Goal: Task Accomplishment & Management: Complete application form

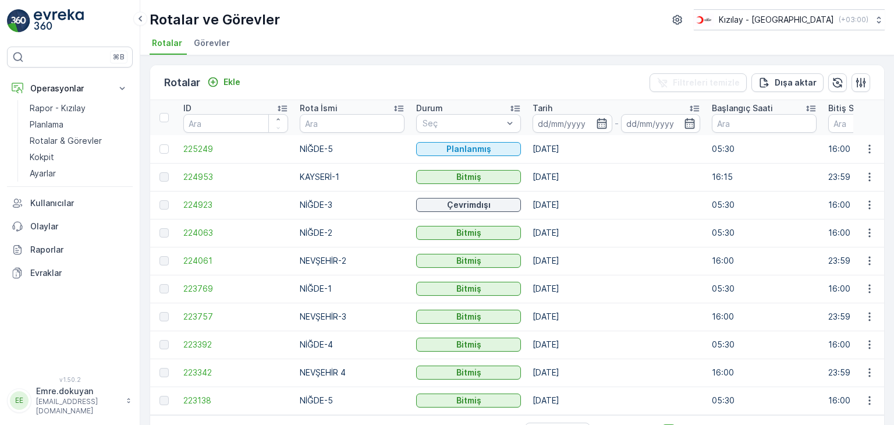
click at [577, 366] on td "[DATE]" at bounding box center [616, 373] width 179 height 28
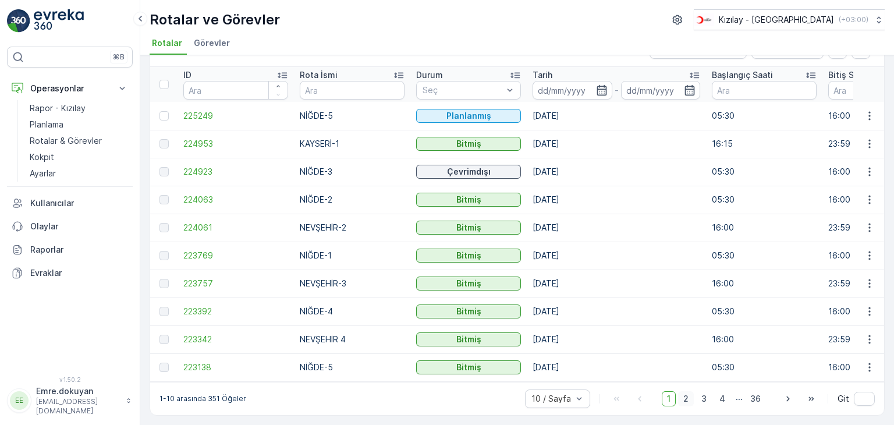
click at [685, 398] on span "2" at bounding box center [686, 398] width 16 height 15
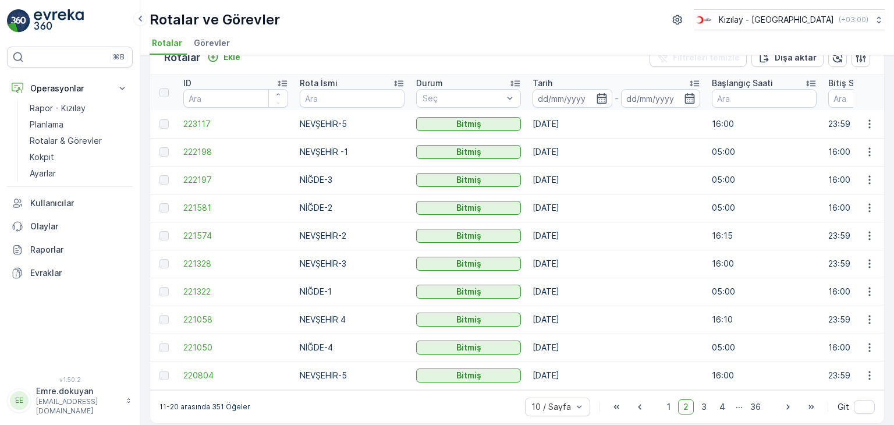
scroll to position [37, 0]
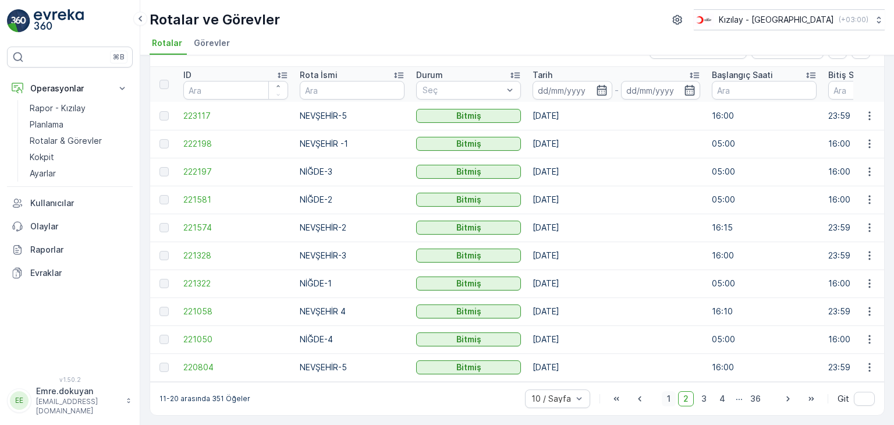
click at [669, 401] on span "1" at bounding box center [669, 398] width 14 height 15
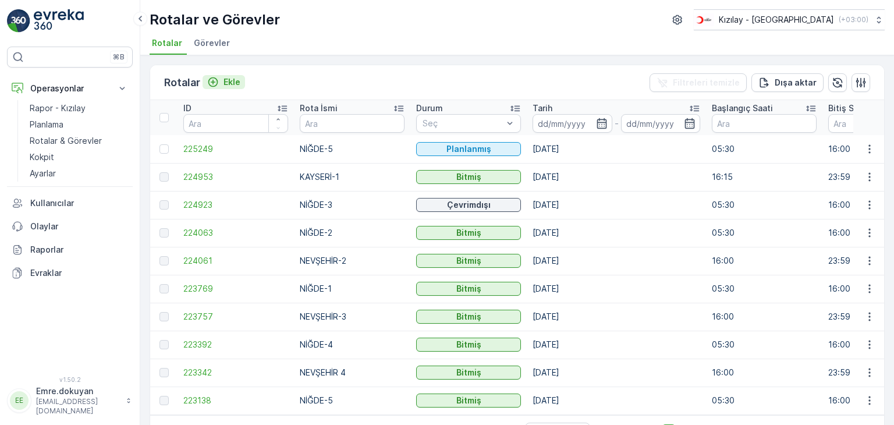
click at [229, 82] on p "Ekle" at bounding box center [232, 82] width 17 height 12
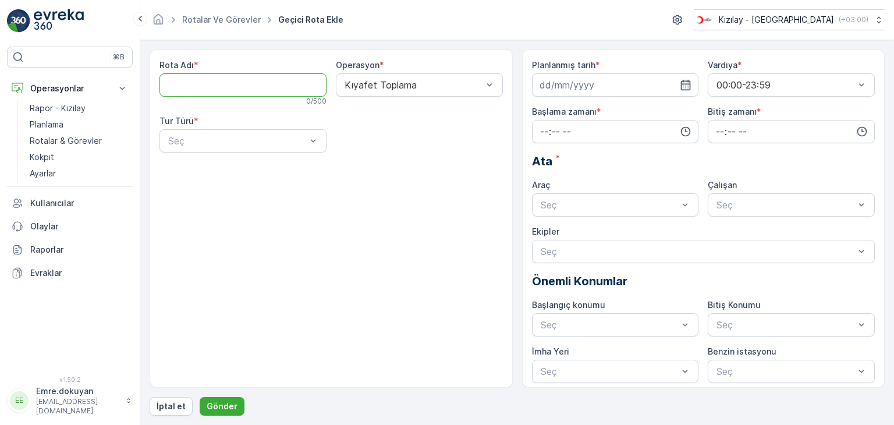
click at [229, 79] on Adı "Rota Adı" at bounding box center [243, 84] width 167 height 23
type Adı "NEVŞEHİR 4"
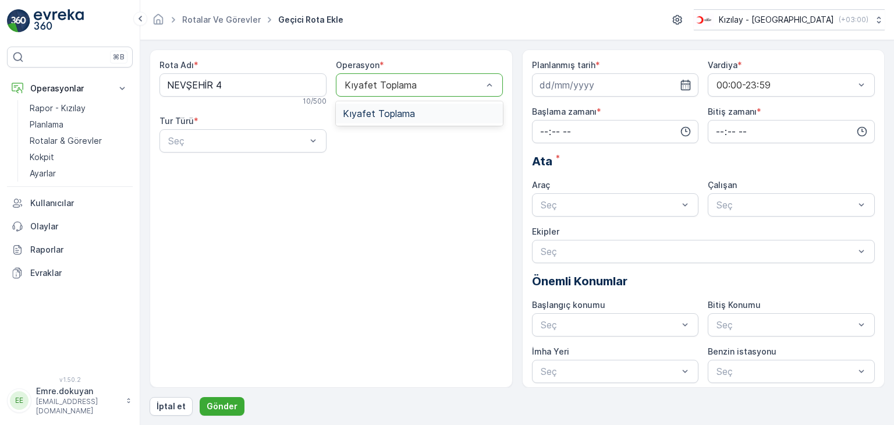
click at [413, 115] on div "Kıyafet Toplama" at bounding box center [419, 113] width 153 height 10
click at [228, 166] on div "Statik" at bounding box center [242, 169] width 153 height 10
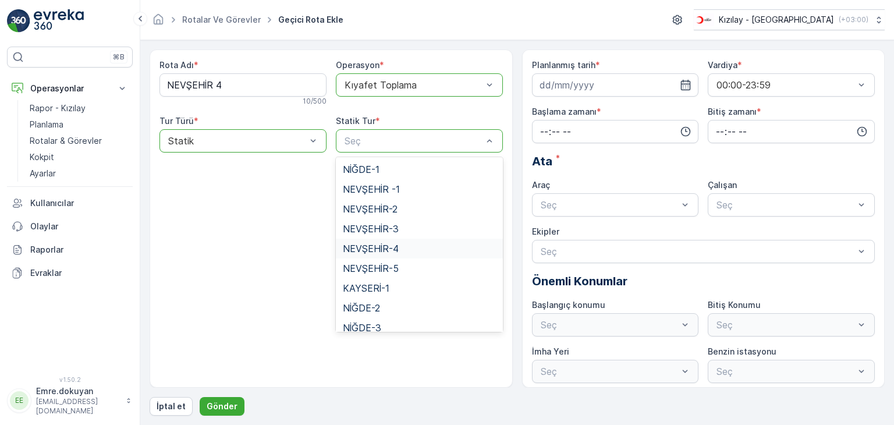
click at [378, 250] on span "NEVŞEHİR-4" at bounding box center [371, 248] width 56 height 10
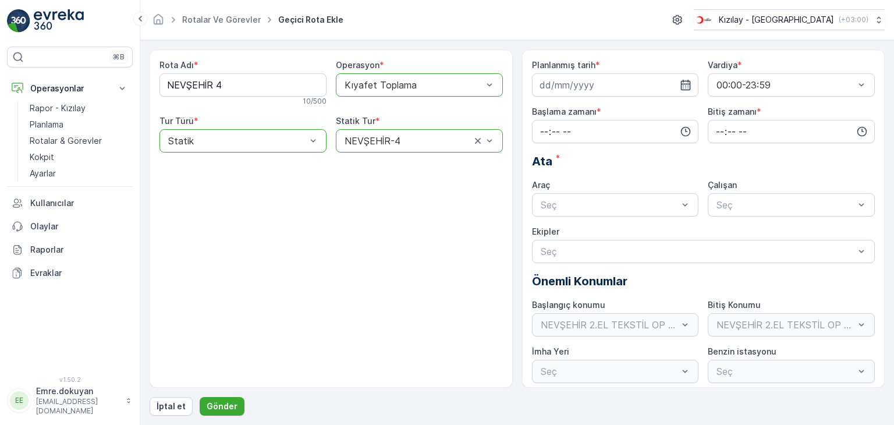
click at [685, 82] on icon "button" at bounding box center [686, 85] width 12 height 12
click at [575, 205] on div "16" at bounding box center [573, 205] width 19 height 19
type input "[DATE]"
click at [541, 130] on input "time" at bounding box center [615, 131] width 167 height 23
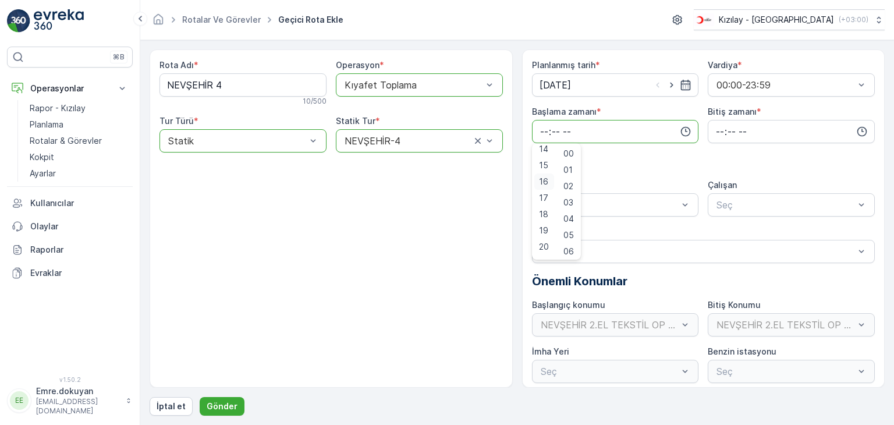
click at [543, 185] on span "16" at bounding box center [543, 182] width 9 height 12
click at [571, 157] on span "00" at bounding box center [569, 154] width 10 height 12
click at [559, 131] on input "16:00" at bounding box center [615, 131] width 167 height 23
click at [573, 162] on span "15" at bounding box center [568, 166] width 9 height 12
type input "16:15"
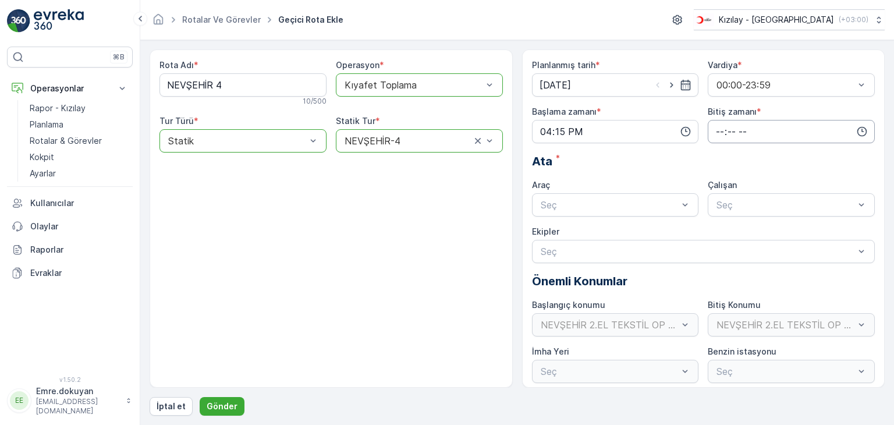
click at [715, 129] on input "time" at bounding box center [791, 131] width 167 height 23
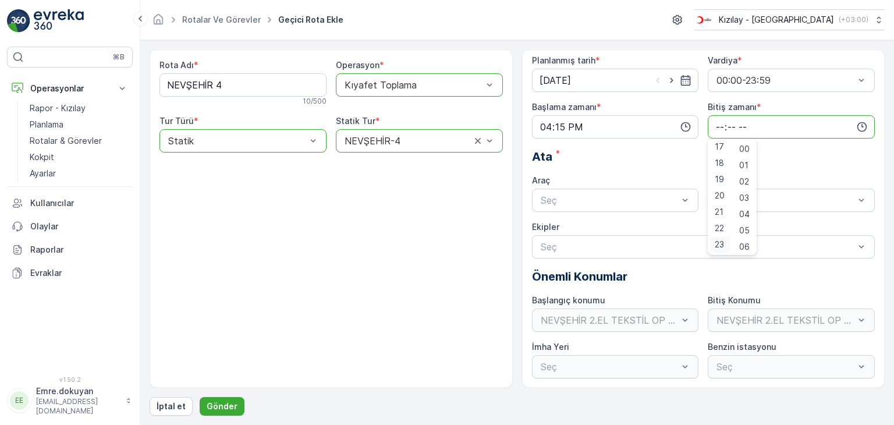
click at [722, 247] on span "23" at bounding box center [719, 245] width 9 height 12
click at [747, 244] on span "59" at bounding box center [744, 245] width 10 height 12
type input "23:59"
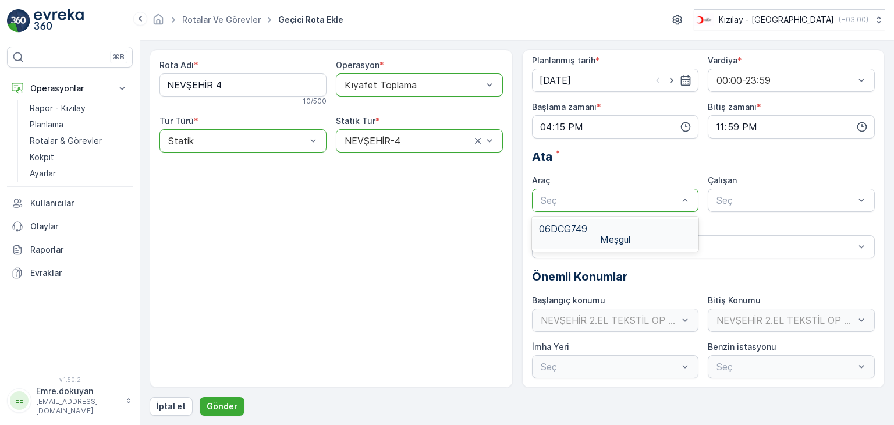
click at [575, 225] on div "06DCG749 Meşgul" at bounding box center [615, 234] width 153 height 21
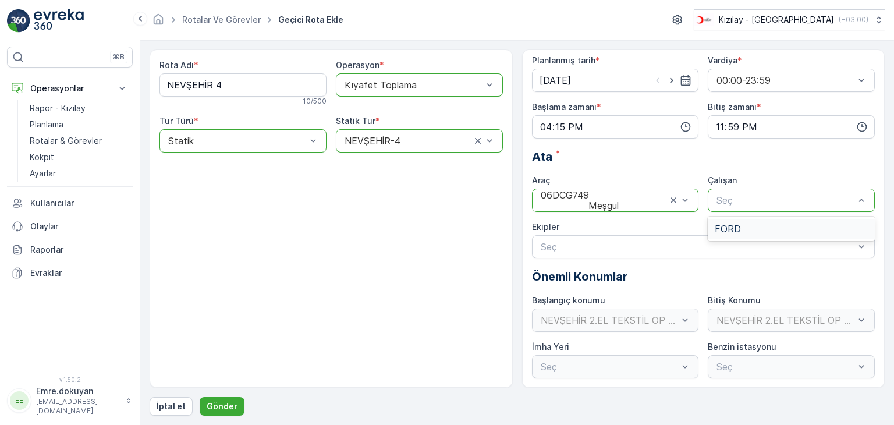
click at [739, 229] on div "FORD" at bounding box center [791, 229] width 153 height 10
click at [219, 404] on p "Gönder" at bounding box center [222, 407] width 31 height 12
